Goal: Find specific page/section: Find specific page/section

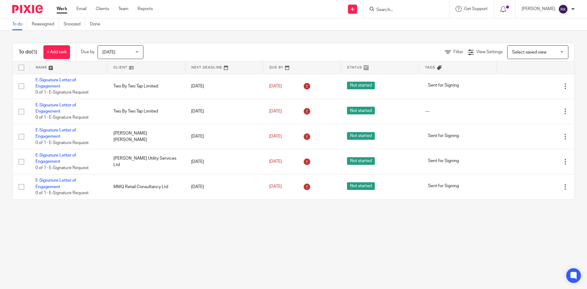
click at [412, 16] on div at bounding box center [406, 9] width 86 height 18
click at [410, 13] on input "Search" at bounding box center [403, 9] width 55 height 5
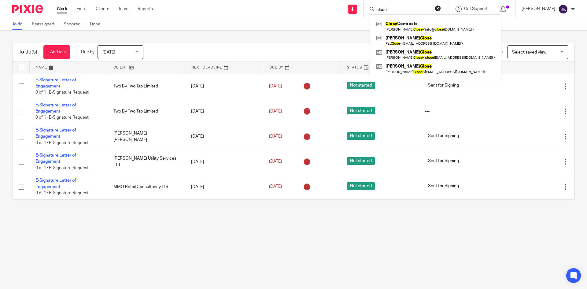
type input "clsoe"
click button "submit" at bounding box center [0, 0] width 0 height 0
drag, startPoint x: 416, startPoint y: 27, endPoint x: 437, endPoint y: 59, distance: 38.7
click at [416, 27] on link at bounding box center [435, 26] width 122 height 14
